Goal: Check status: Check status

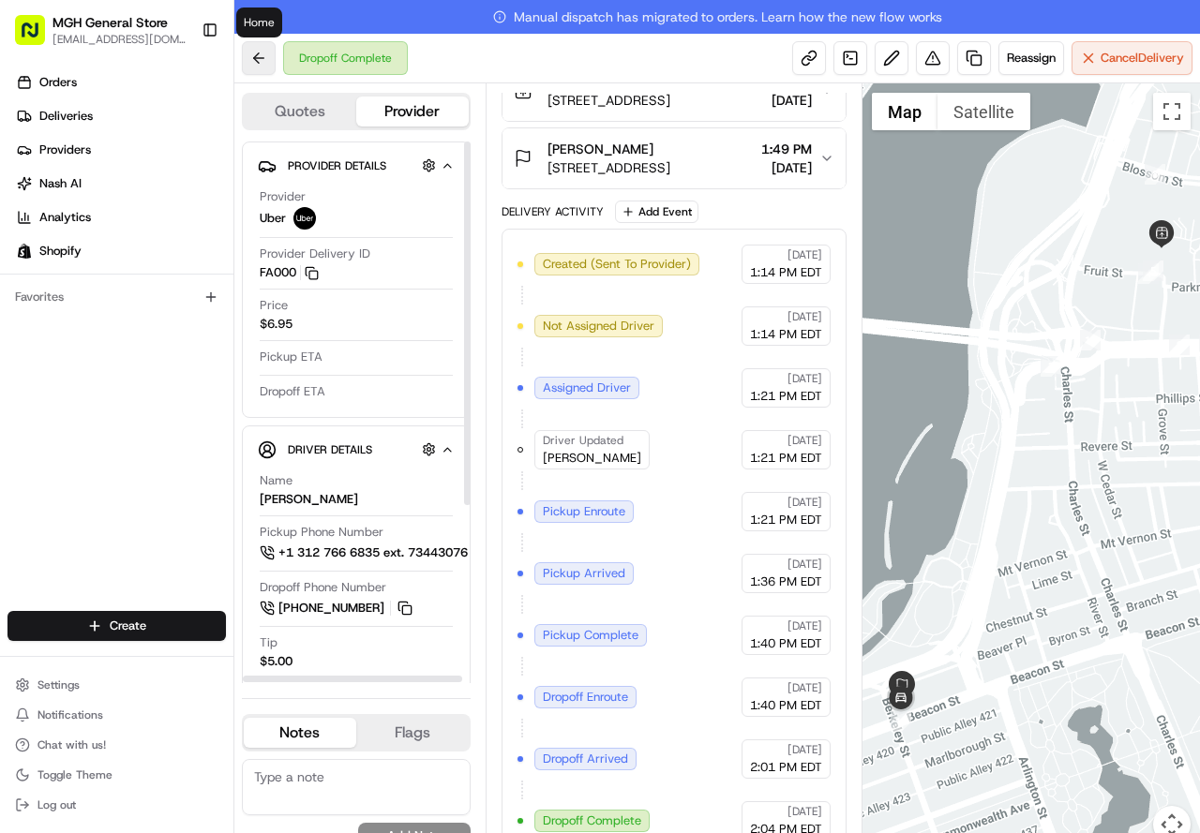
click at [261, 66] on button at bounding box center [259, 58] width 34 height 34
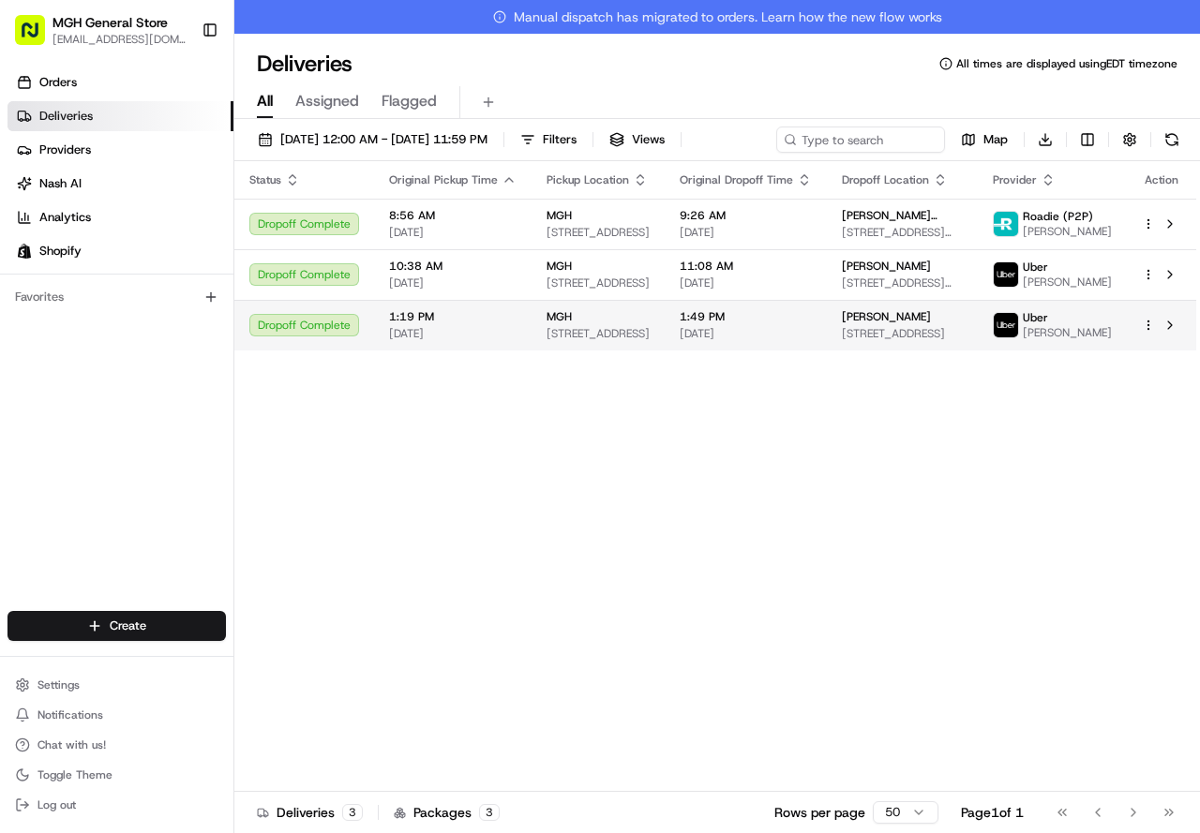
click at [827, 323] on td "1:49 PM [DATE]" at bounding box center [745, 325] width 162 height 51
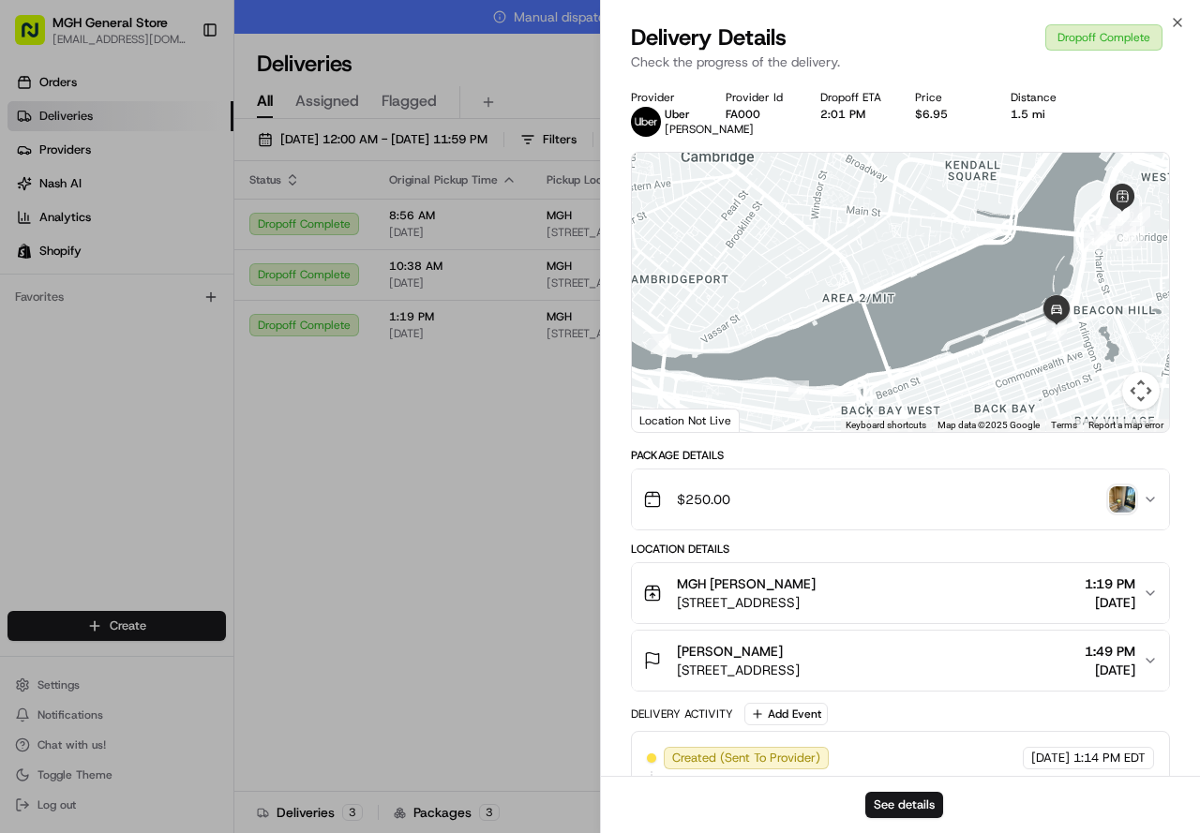
click at [1128, 513] on img "button" at bounding box center [1122, 499] width 26 height 26
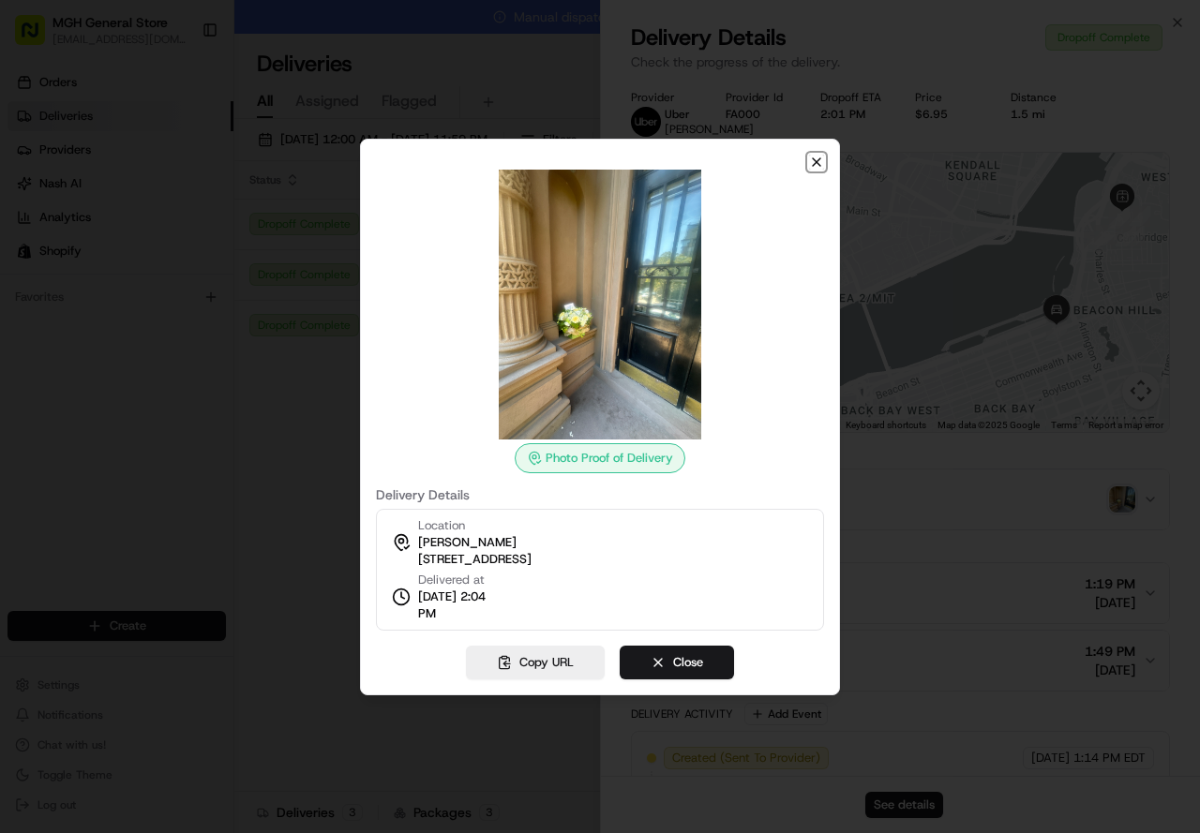
click at [810, 164] on icon "button" at bounding box center [816, 162] width 15 height 15
